Goal: Information Seeking & Learning: Learn about a topic

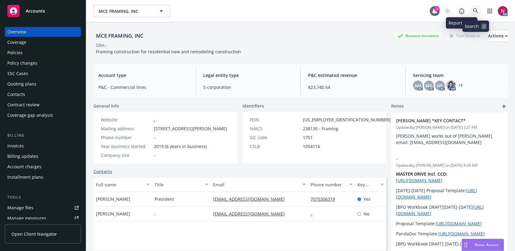
click at [479, 9] on link at bounding box center [475, 11] width 12 height 12
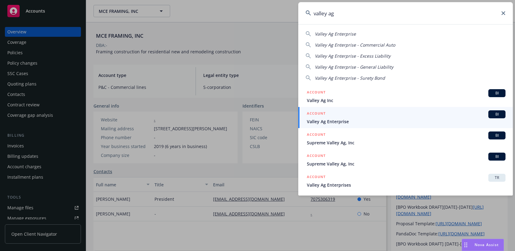
type input "valley ag"
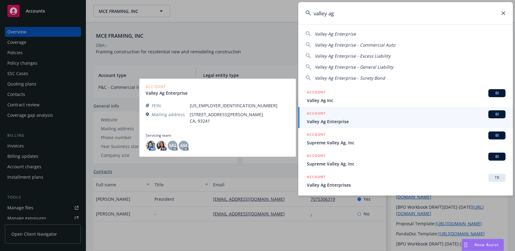
click at [379, 121] on span "Valley Ag Enterprise" at bounding box center [406, 121] width 199 height 6
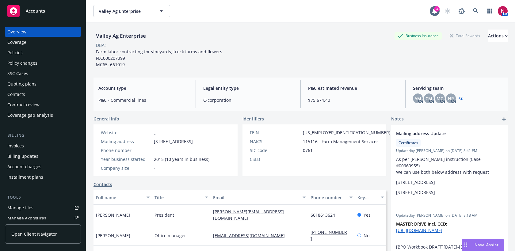
click at [23, 55] on div "Policies" at bounding box center [42, 53] width 71 height 10
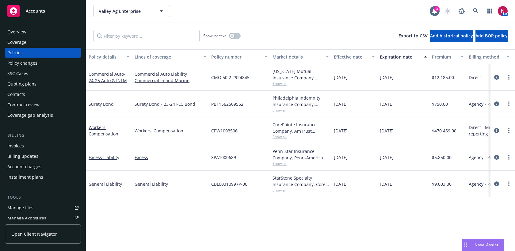
click at [279, 136] on span "Show all" at bounding box center [300, 136] width 56 height 5
click at [215, 120] on div "CPW1003506" at bounding box center [239, 130] width 61 height 27
drag, startPoint x: 210, startPoint y: 129, endPoint x: 241, endPoint y: 130, distance: 31.3
click at [241, 130] on div "CPW1003506" at bounding box center [239, 130] width 61 height 27
copy span "CPW1003506"
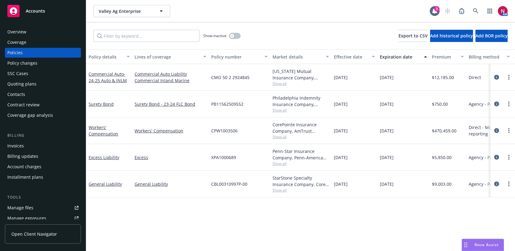
click at [277, 138] on span "Show all" at bounding box center [300, 136] width 56 height 5
click at [32, 36] on div "Overview" at bounding box center [42, 32] width 71 height 10
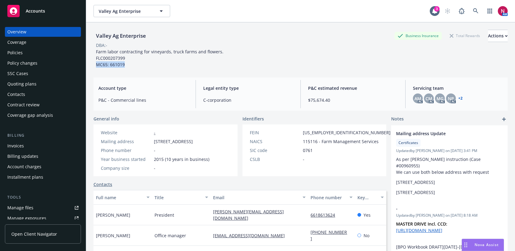
drag, startPoint x: 96, startPoint y: 64, endPoint x: 127, endPoint y: 66, distance: 31.3
click at [127, 66] on div "Farm labor contracting for vineyards, truck farms and flowers. FLC000207399 MC6…" at bounding box center [160, 57] width 134 height 19
copy span "MC65: 661019"
click at [476, 8] on icon at bounding box center [476, 11] width 6 height 6
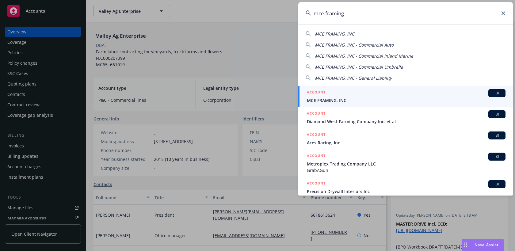
type input "mce framing"
click at [427, 92] on div "ACCOUNT BI" at bounding box center [406, 93] width 199 height 8
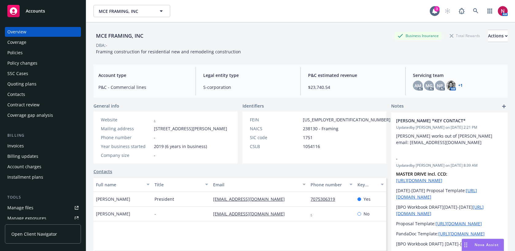
click at [18, 55] on div "Policies" at bounding box center [14, 53] width 15 height 10
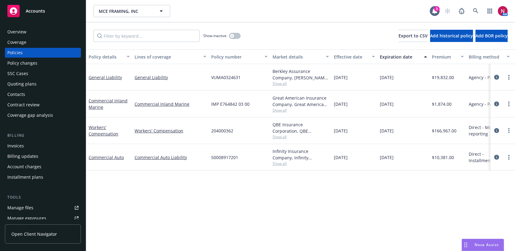
click at [99, 72] on div "General Liability" at bounding box center [109, 77] width 46 height 27
click at [101, 75] on link "General Liability" at bounding box center [105, 77] width 33 height 6
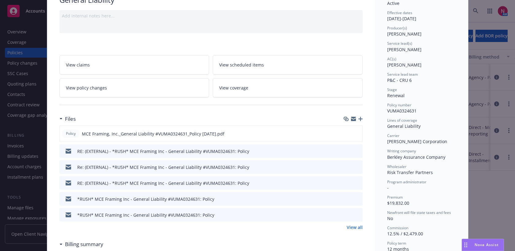
scroll to position [78, 0]
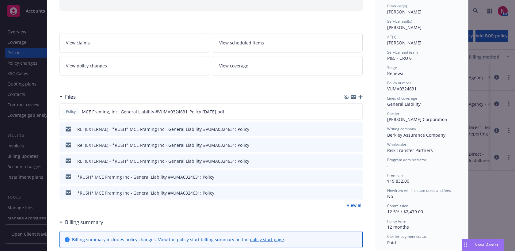
click at [161, 64] on link "View policy changes" at bounding box center [134, 65] width 150 height 19
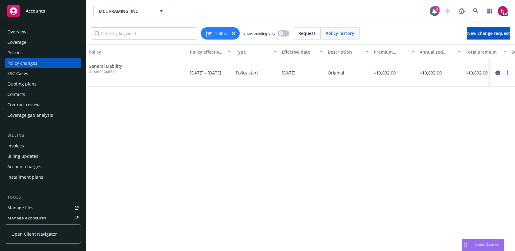
click at [43, 54] on div "Policies" at bounding box center [42, 53] width 71 height 10
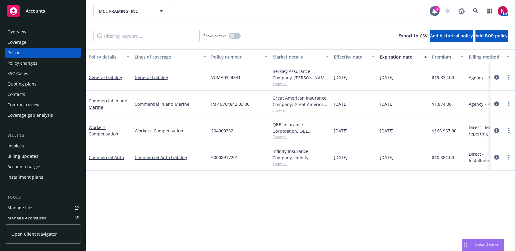
click at [36, 83] on div "Quoting plans" at bounding box center [42, 84] width 71 height 10
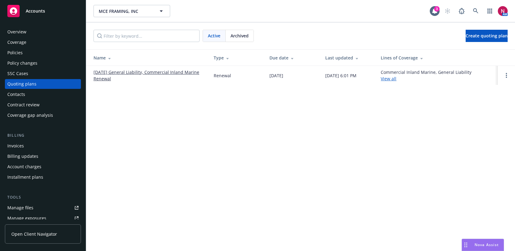
click at [36, 55] on div "Policies" at bounding box center [42, 53] width 71 height 10
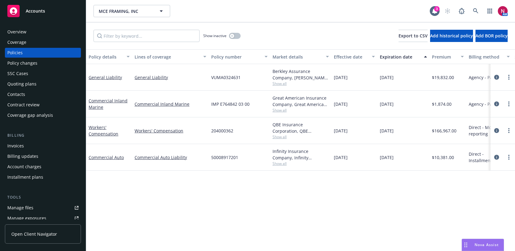
click at [280, 84] on span "Show all" at bounding box center [300, 83] width 56 height 5
click at [107, 75] on link "General Liability" at bounding box center [105, 77] width 33 height 6
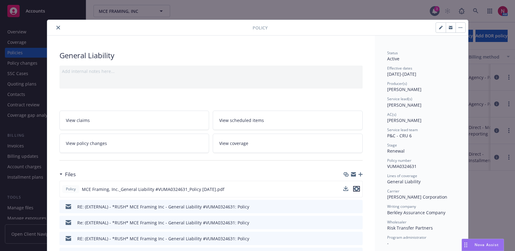
click at [357, 189] on icon "preview file" at bounding box center [357, 189] width 6 height 4
click at [58, 25] on button "close" at bounding box center [58, 27] width 7 height 7
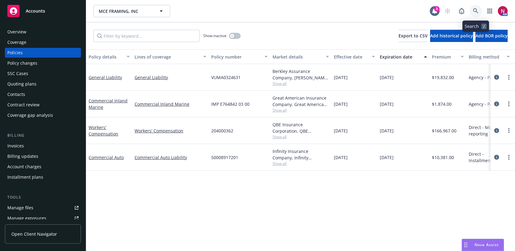
click at [476, 11] on icon at bounding box center [475, 10] width 5 height 5
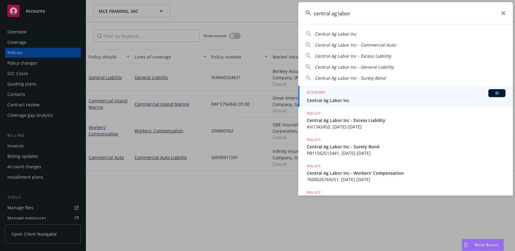
type input "central ag labor"
click at [399, 100] on span "Central Ag Labor Inc" at bounding box center [406, 100] width 199 height 6
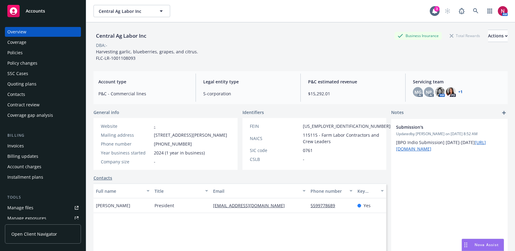
click at [47, 61] on div "Policy changes" at bounding box center [42, 63] width 71 height 10
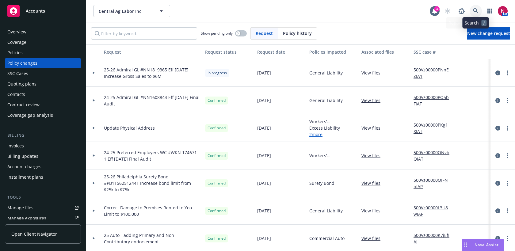
click at [478, 9] on icon at bounding box center [476, 11] width 6 height 6
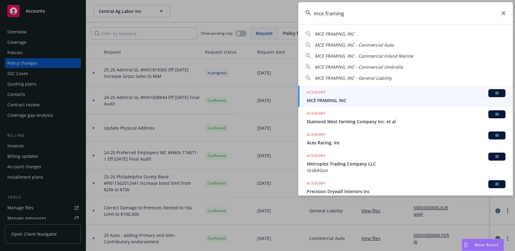
type input "mce framing"
click at [416, 100] on span "MCE FRAMING, INC" at bounding box center [406, 100] width 199 height 6
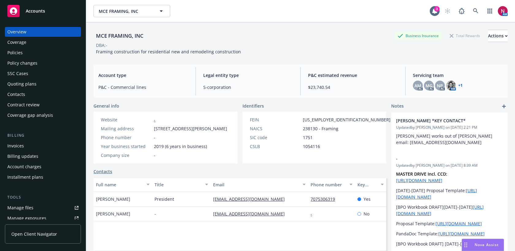
click at [50, 81] on div "Quoting plans" at bounding box center [42, 84] width 71 height 10
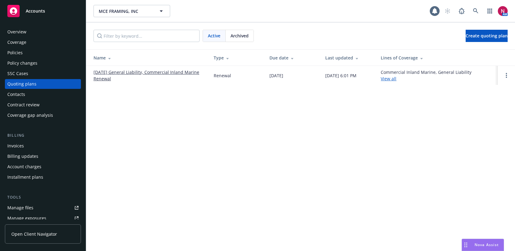
click at [129, 69] on link "[DATE] General Liability, Commercial Inland Marine Renewal" at bounding box center [148, 75] width 110 height 13
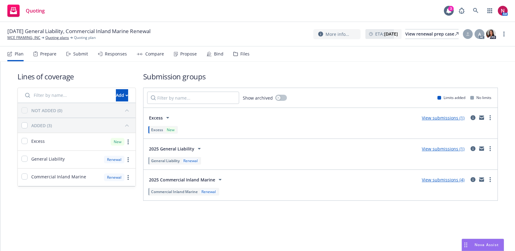
click at [113, 53] on div "Responses" at bounding box center [116, 53] width 22 height 5
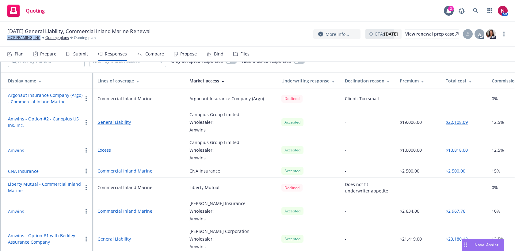
scroll to position [44, 0]
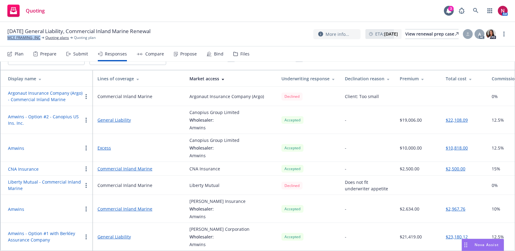
click at [47, 234] on button "Amwins - Option #1 with Berkley Assurance Company" at bounding box center [45, 236] width 74 height 13
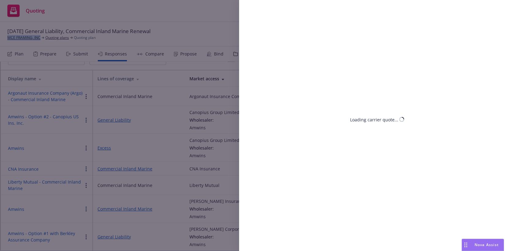
select select "CA"
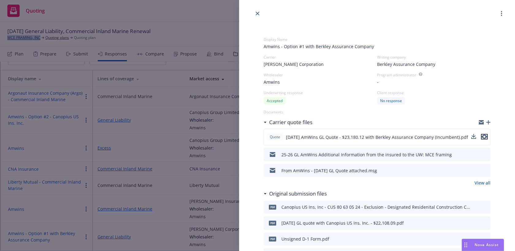
click at [484, 137] on icon "preview file" at bounding box center [484, 137] width 6 height 4
click at [259, 12] on icon "close" at bounding box center [258, 14] width 4 height 4
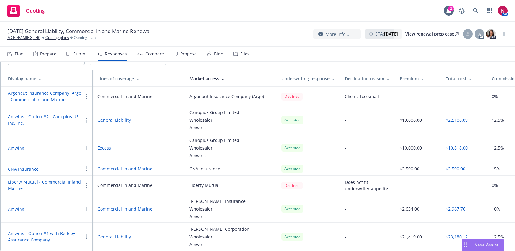
click at [52, 116] on button "Amwins - Option #2 - Canopius US Ins. Inc." at bounding box center [45, 119] width 74 height 13
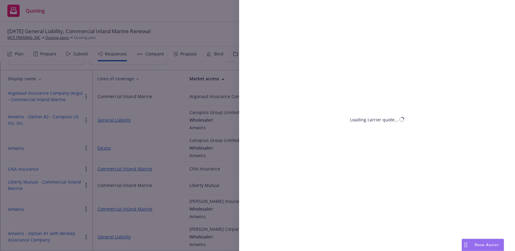
select select "CA"
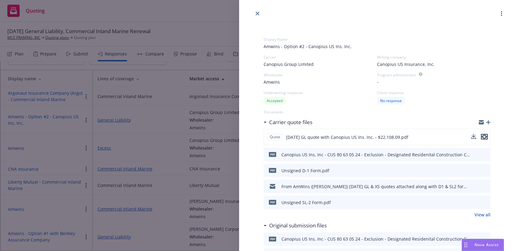
click at [485, 136] on icon "preview file" at bounding box center [484, 137] width 6 height 4
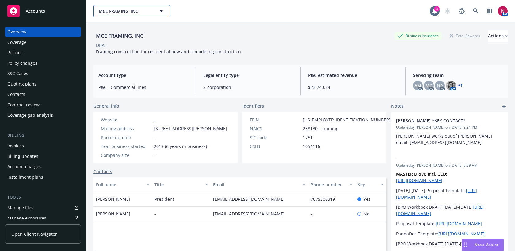
click at [161, 10] on icon "button" at bounding box center [161, 10] width 7 height 7
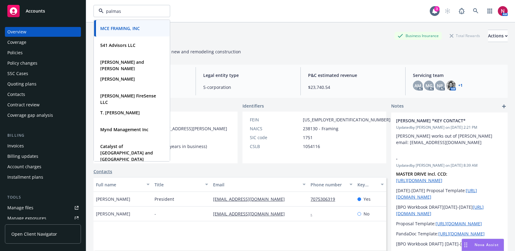
type input "palmas"
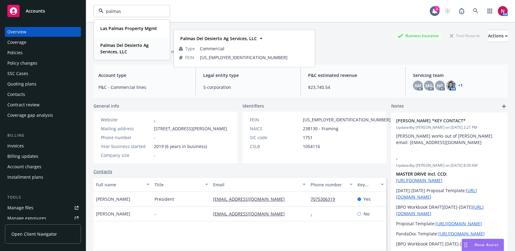
click at [125, 49] on strong "Palmas Del Desierto Ag Services, LLC" at bounding box center [124, 48] width 48 height 12
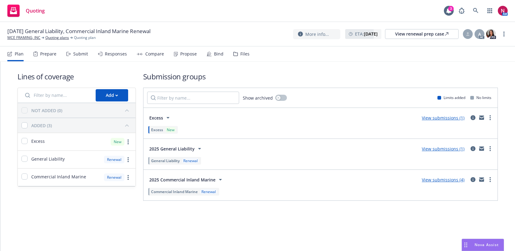
click at [109, 54] on div "Responses" at bounding box center [116, 53] width 22 height 5
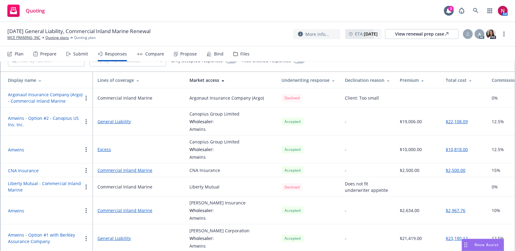
scroll to position [44, 0]
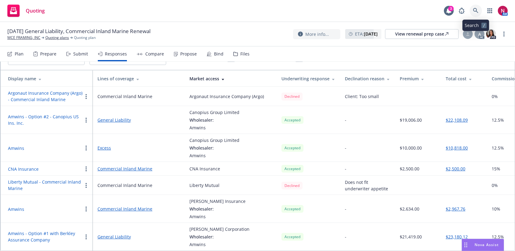
click at [472, 13] on link at bounding box center [475, 11] width 12 height 12
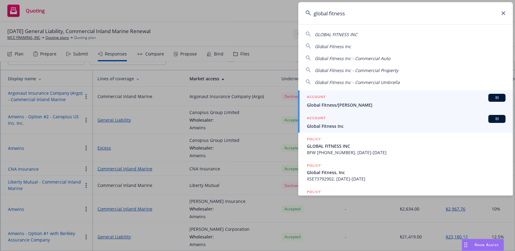
type input "global fitness"
click at [421, 125] on span "Global Fitness Inc" at bounding box center [406, 126] width 199 height 6
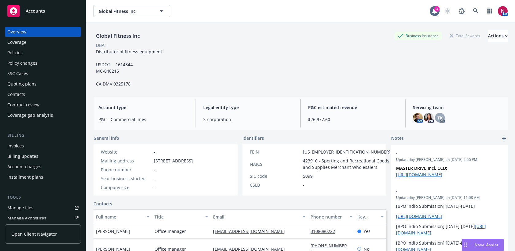
click at [31, 51] on div "Policies" at bounding box center [42, 53] width 71 height 10
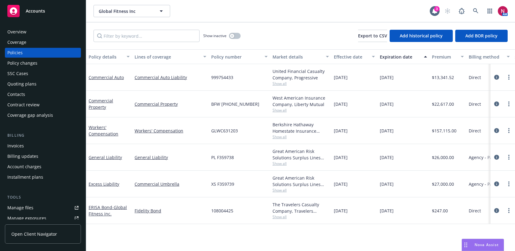
click at [275, 85] on span "Show all" at bounding box center [300, 83] width 56 height 5
drag, startPoint x: 212, startPoint y: 77, endPoint x: 236, endPoint y: 77, distance: 23.9
click at [236, 77] on div "999754433" at bounding box center [239, 77] width 61 height 27
copy span "999754433"
click at [478, 11] on icon at bounding box center [476, 11] width 6 height 6
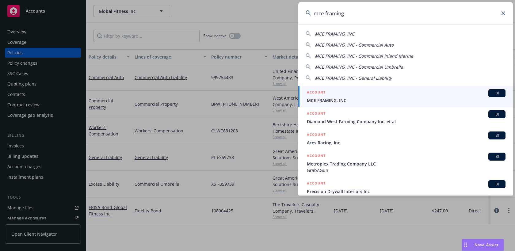
type input "mce framing"
click at [399, 94] on div "ACCOUNT BI" at bounding box center [406, 93] width 199 height 8
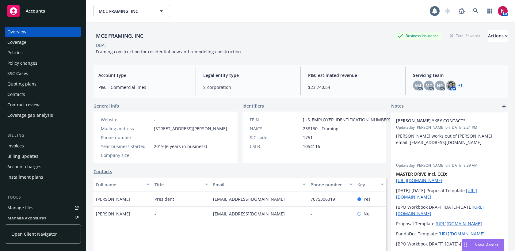
click at [45, 82] on div "Quoting plans" at bounding box center [42, 84] width 71 height 10
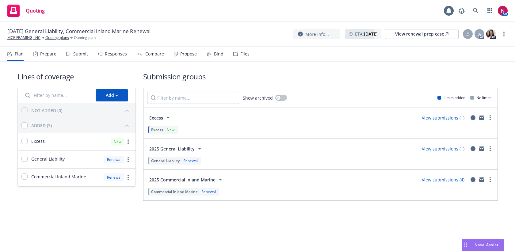
click at [242, 55] on div "Files" at bounding box center [244, 53] width 9 height 5
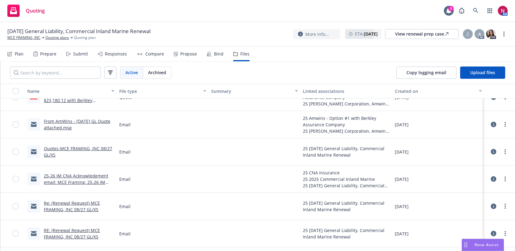
scroll to position [681, 0]
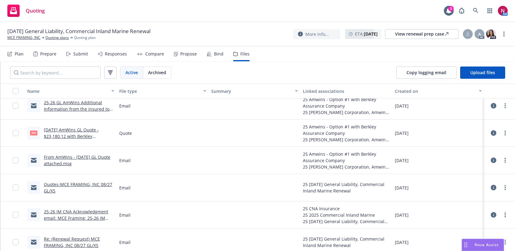
click at [91, 135] on link "8/27/25 AmWins GL Quote - $23,180.12 with Berkley Assurance Company (Incumbent)…" at bounding box center [71, 139] width 55 height 25
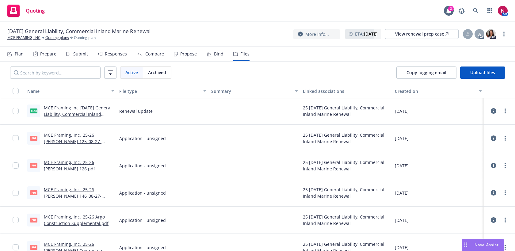
scroll to position [1924, 0]
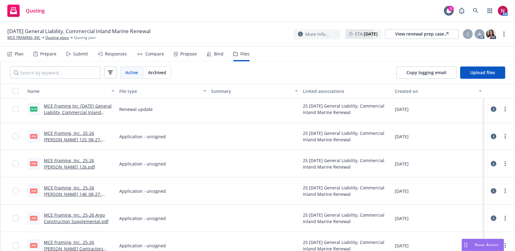
click at [78, 162] on link "MCE Framing, Inc._25-26 Acord 126.pdf" at bounding box center [69, 164] width 51 height 12
